Goal: Check status: Check status

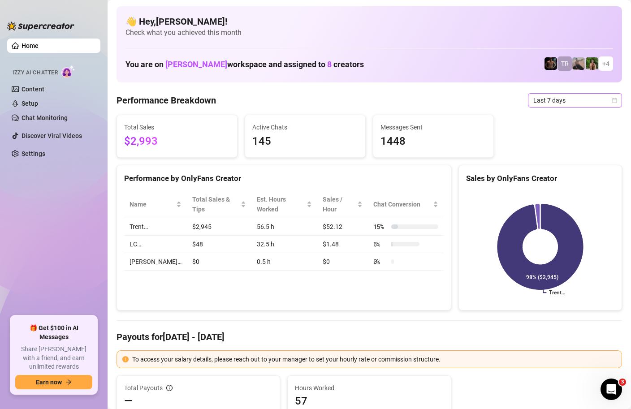
click at [614, 101] on icon "calendar" at bounding box center [614, 100] width 5 height 5
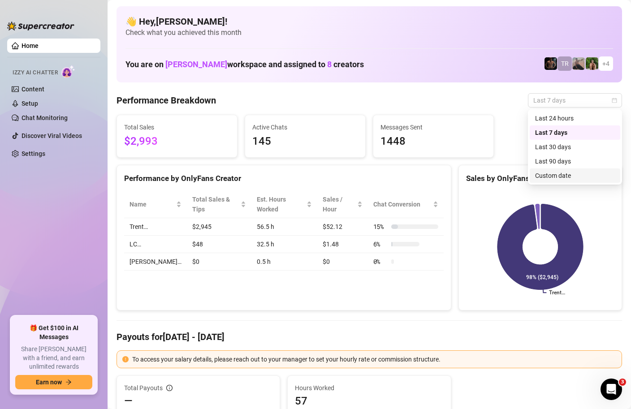
click at [548, 177] on div "Custom date" at bounding box center [575, 176] width 80 height 10
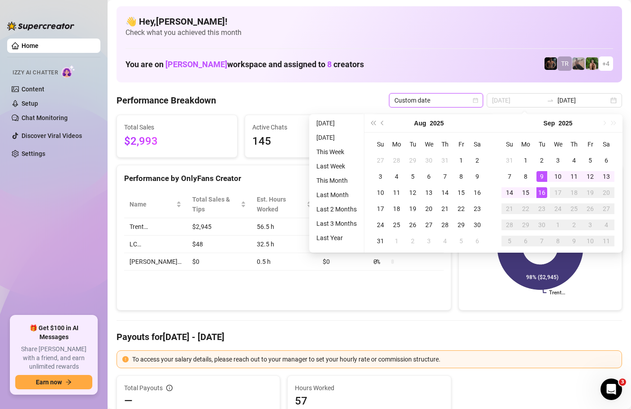
type input "[DATE]"
click at [543, 193] on div "16" at bounding box center [541, 192] width 11 height 11
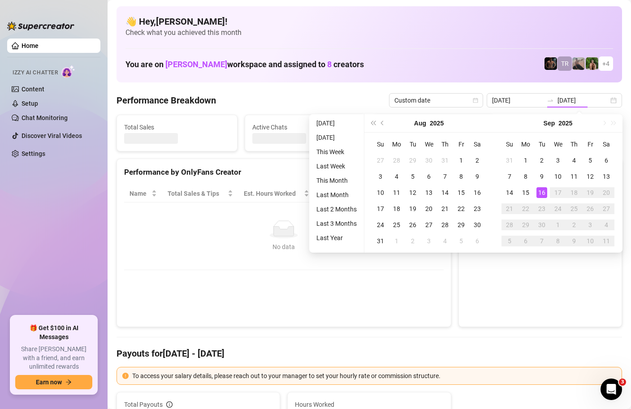
type input "[DATE]"
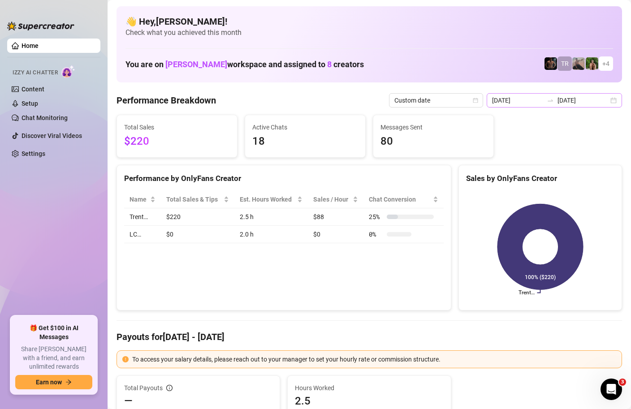
click at [612, 99] on div "[DATE] [DATE]" at bounding box center [554, 100] width 135 height 14
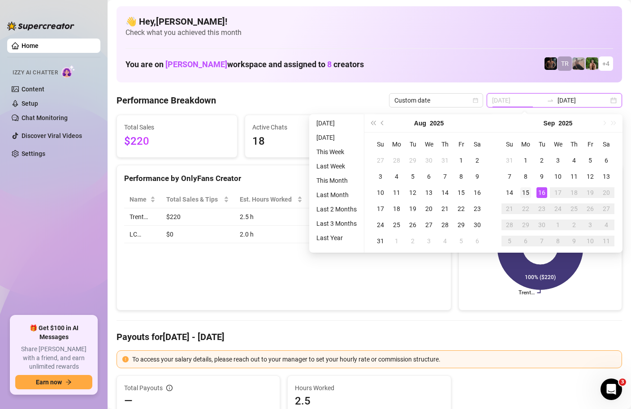
type input "[DATE]"
click at [528, 193] on div "15" at bounding box center [525, 192] width 11 height 11
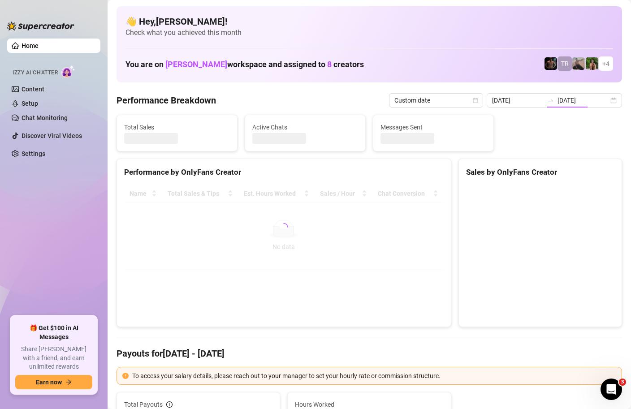
type input "[DATE]"
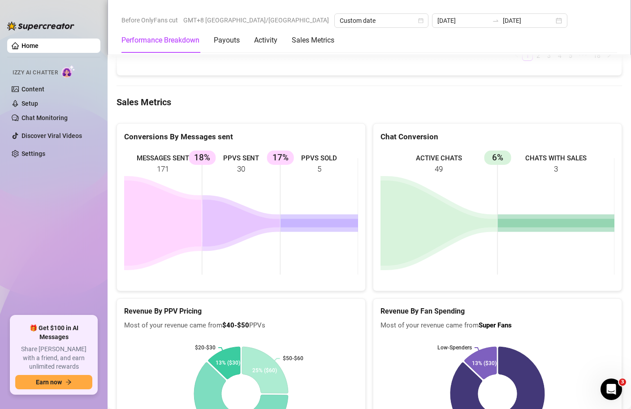
scroll to position [1376, 0]
